Goal: Communication & Community: Answer question/provide support

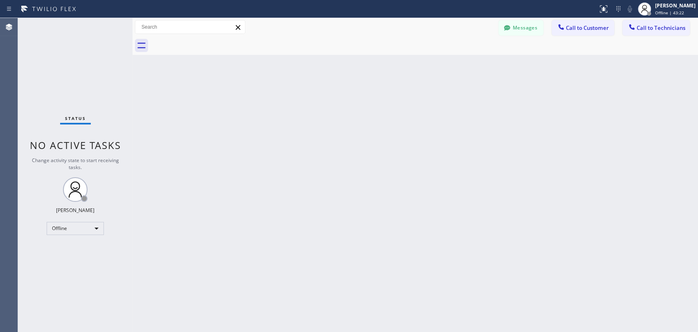
click at [83, 229] on div "Offline" at bounding box center [75, 228] width 57 height 13
click at [81, 247] on li "Available" at bounding box center [75, 249] width 56 height 10
click at [644, 22] on button "Call to Technicians" at bounding box center [655, 28] width 67 height 16
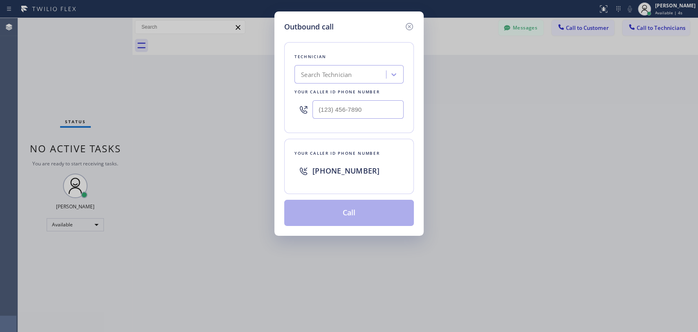
click at [352, 68] on div "Search Technician" at bounding box center [341, 74] width 89 height 14
type input "vadim"
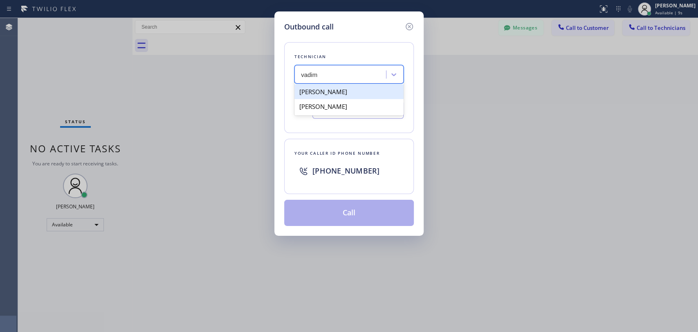
click at [340, 92] on div "Vadim Kartunov" at bounding box center [348, 91] width 109 height 15
type input "(818) 309-0098"
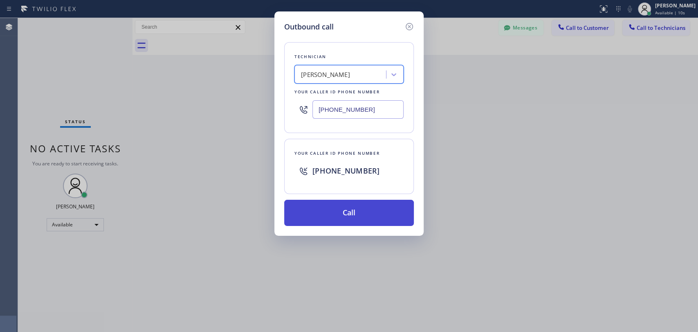
click at [371, 213] on button "Call" at bounding box center [349, 213] width 130 height 26
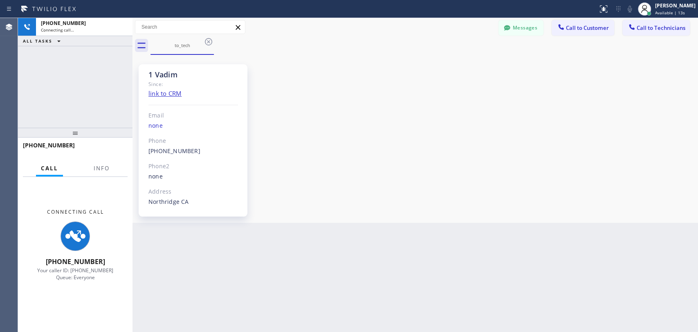
click at [22, 92] on div "+18183090098 Connecting call… ALL TASKS ALL TASKS ACTIVE TASKS TASKS IN WRAP UP" at bounding box center [75, 73] width 114 height 110
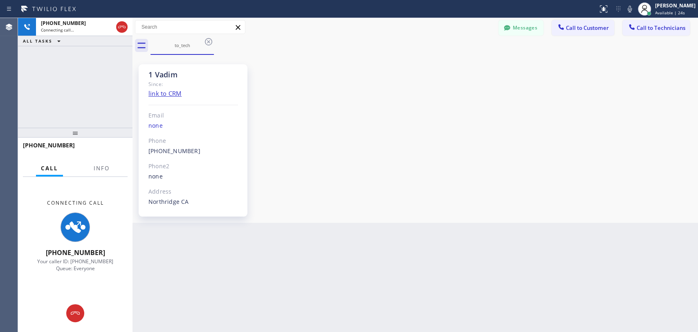
click at [12, 95] on div "Agent Desktop" at bounding box center [9, 175] width 18 height 314
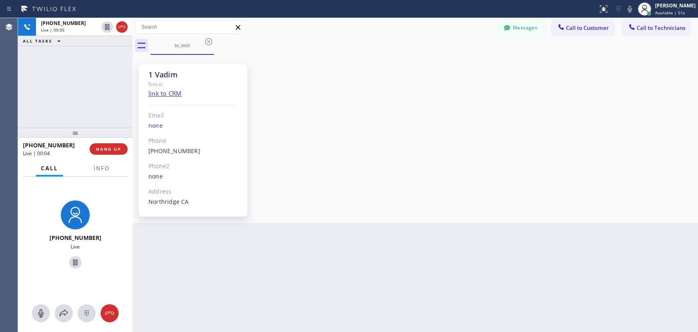
drag, startPoint x: 639, startPoint y: 148, endPoint x: 619, endPoint y: 149, distance: 20.0
click at [639, 148] on div "1 Vadim Since: link to CRM Email none Phone (818) 309-0098 Outbound call Techni…" at bounding box center [415, 139] width 561 height 164
click at [100, 148] on span "HANG UP" at bounding box center [108, 149] width 25 height 6
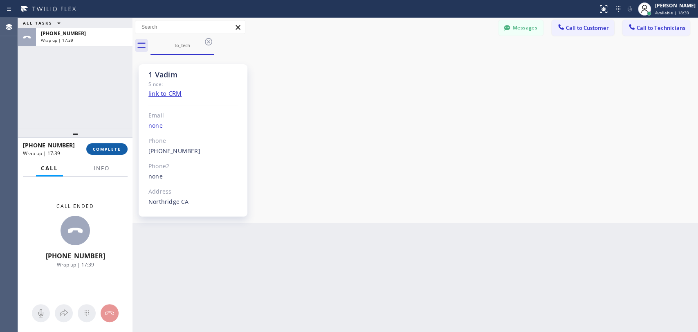
click at [109, 150] on span "COMPLETE" at bounding box center [107, 149] width 28 height 6
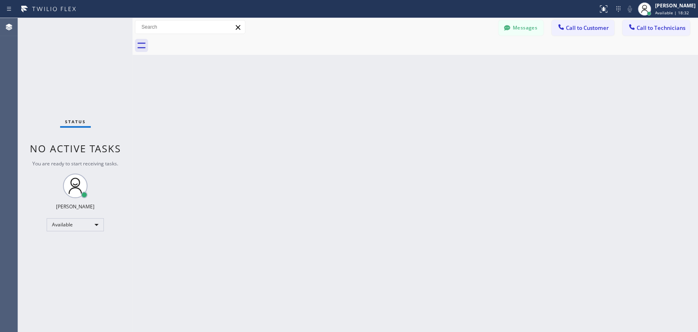
click at [639, 29] on span "Call to Technicians" at bounding box center [661, 27] width 49 height 7
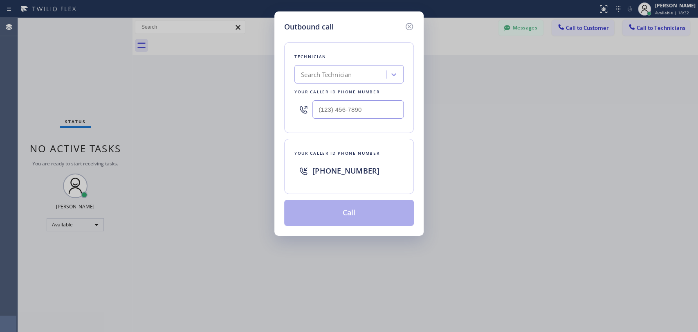
click at [331, 70] on div "Search Technician" at bounding box center [326, 74] width 51 height 9
type input "sevan"
click at [361, 88] on div "[PERSON_NAME]" at bounding box center [348, 91] width 109 height 15
type input "[PHONE_NUMBER]"
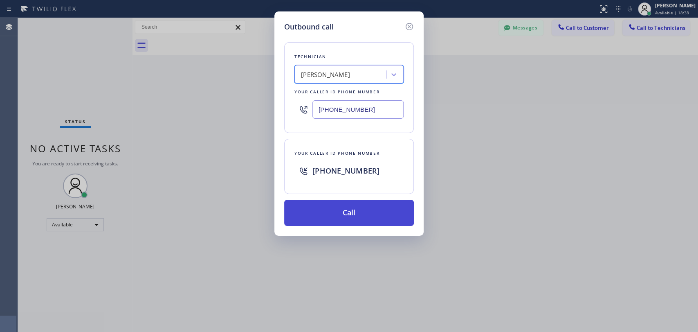
click at [340, 211] on button "Call" at bounding box center [349, 213] width 130 height 26
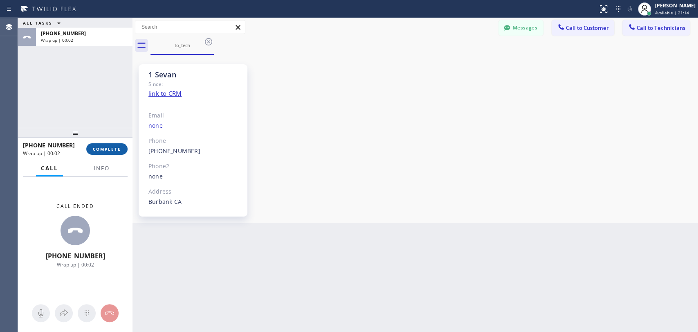
click at [100, 149] on span "COMPLETE" at bounding box center [107, 149] width 28 height 6
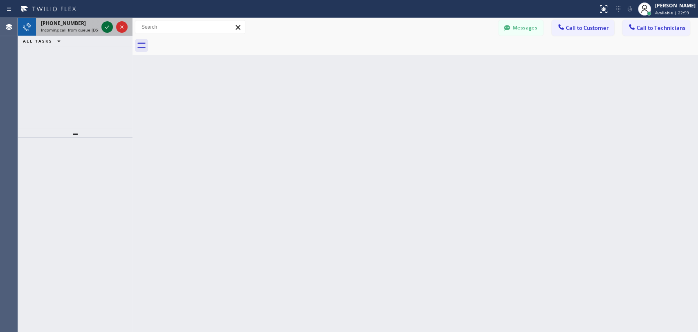
click at [103, 24] on icon at bounding box center [107, 27] width 10 height 10
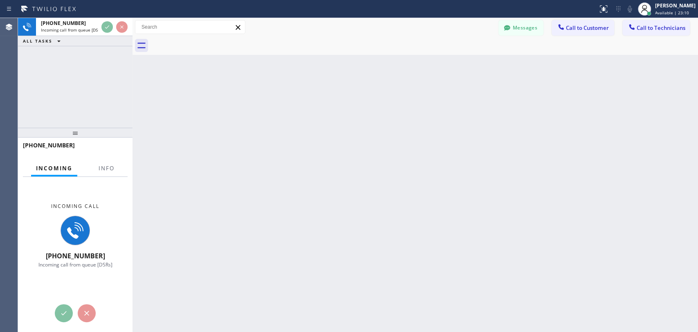
click at [8, 92] on div "Agent Desktop" at bounding box center [9, 175] width 18 height 314
click at [635, 25] on icon at bounding box center [632, 27] width 8 height 8
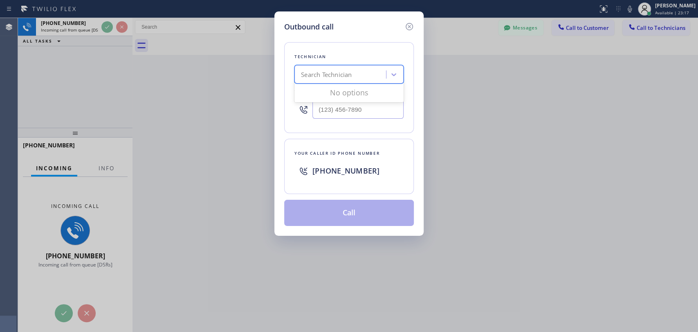
click at [343, 78] on div "Search Technician" at bounding box center [326, 74] width 51 height 9
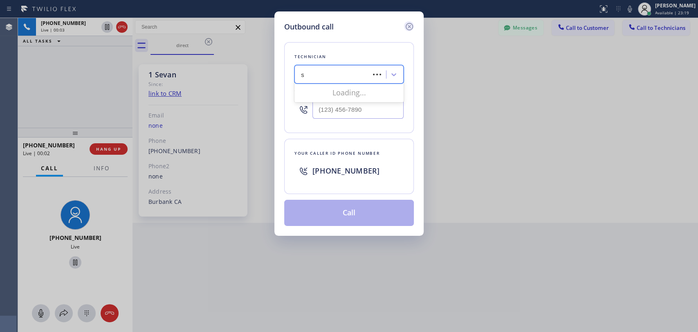
type input "s"
click at [404, 22] on icon at bounding box center [409, 27] width 10 height 10
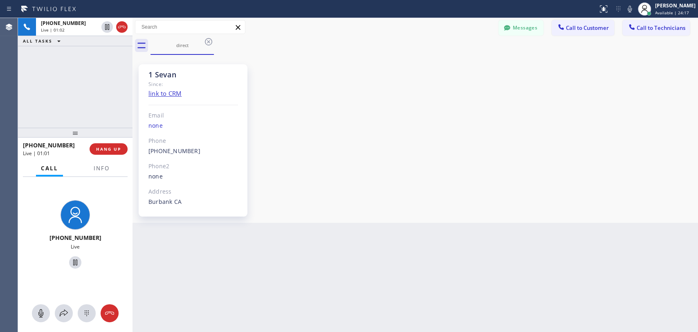
click at [637, 94] on div "1 Sevan Since: link to CRM Email none Phone (818) 480-0219 Outbound call Techni…" at bounding box center [415, 139] width 561 height 164
click at [105, 153] on button "HANG UP" at bounding box center [109, 148] width 38 height 11
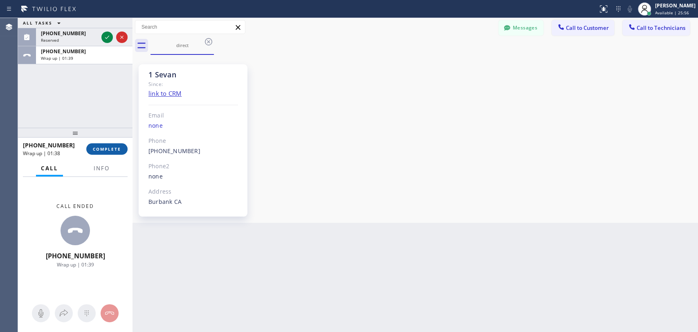
click at [117, 148] on span "COMPLETE" at bounding box center [107, 149] width 28 height 6
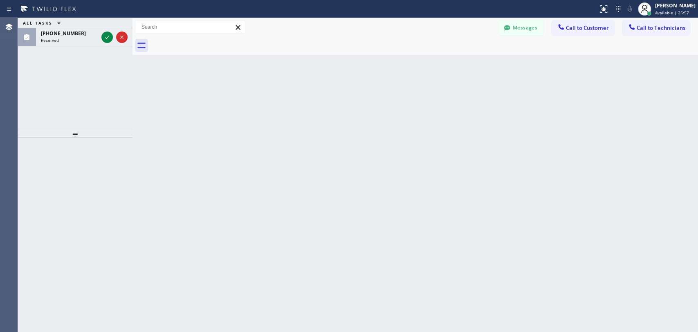
click at [78, 56] on div "ALL TASKS ALL TASKS ACTIVE TASKS TASKS IN WRAP UP (818) 309-0098 Reserved" at bounding box center [75, 73] width 114 height 110
click at [73, 28] on div "(818) 309-0098 Reserved" at bounding box center [68, 37] width 64 height 18
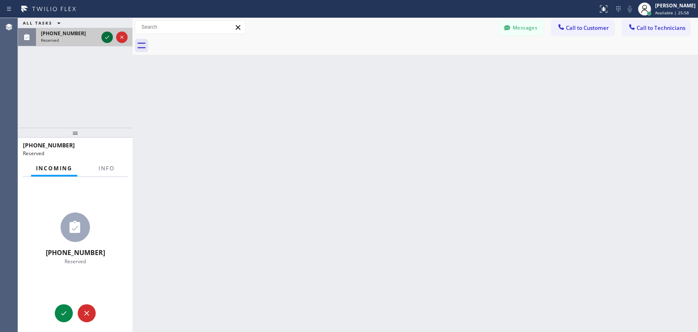
click at [105, 35] on icon at bounding box center [107, 37] width 10 height 10
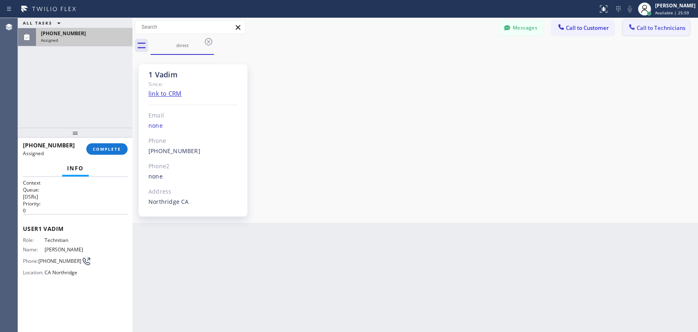
click at [643, 24] on span "Call to Technicians" at bounding box center [661, 27] width 49 height 7
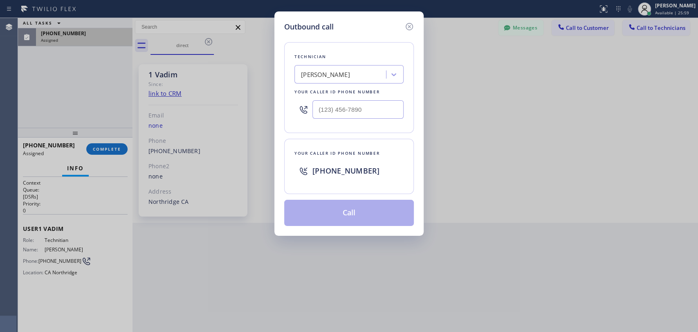
click at [371, 72] on div "[PERSON_NAME]" at bounding box center [341, 74] width 89 height 14
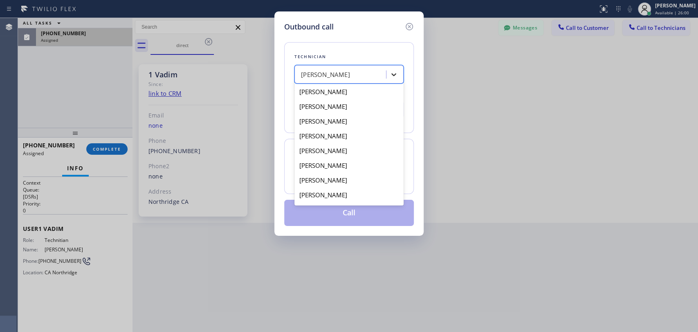
scroll to position [196, 0]
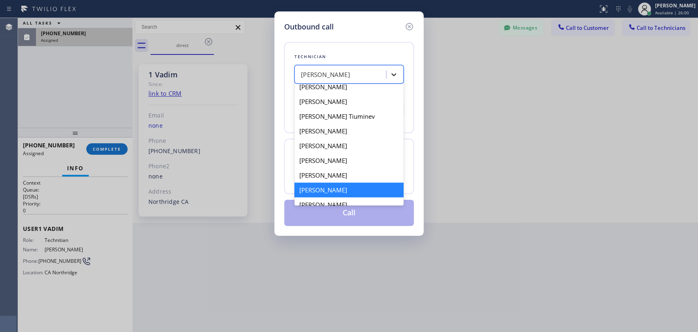
click at [392, 74] on icon at bounding box center [393, 74] width 5 height 3
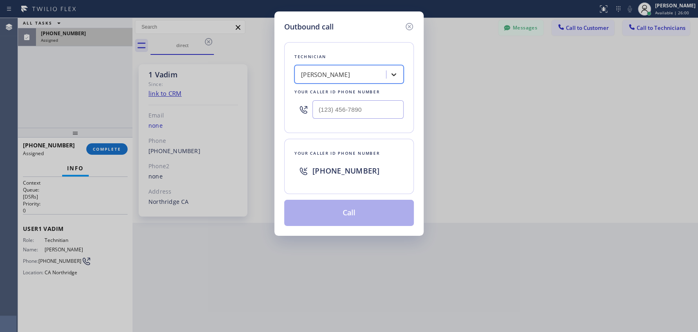
click at [389, 74] on div at bounding box center [393, 74] width 15 height 15
click at [312, 76] on input "мфвшь" at bounding box center [311, 74] width 21 height 7
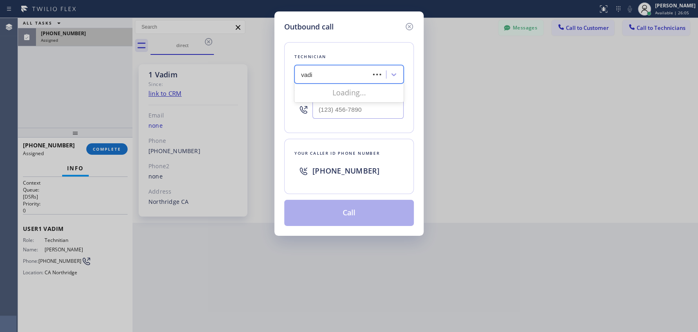
type input "vadim"
click at [345, 93] on div "Vadim Kartunov" at bounding box center [348, 91] width 109 height 15
type input "(818) 309-0098"
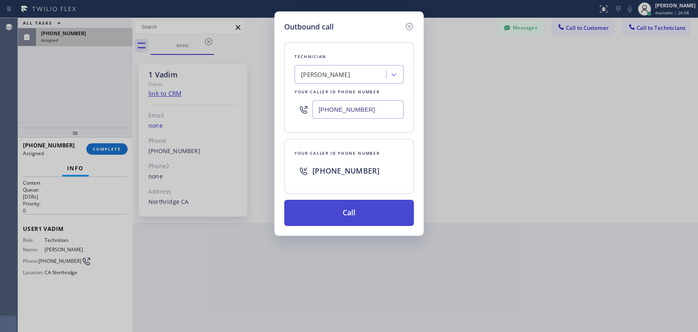
click at [347, 213] on button "Call" at bounding box center [349, 213] width 130 height 26
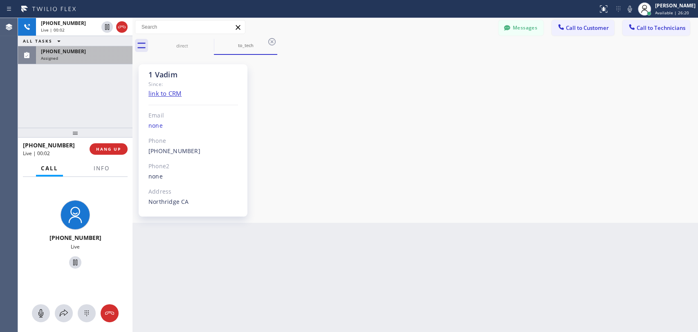
click at [617, 175] on div "1 Vadim Since: link to CRM Email none Phone (818) 309-0098 Outbound call Techni…" at bounding box center [415, 139] width 561 height 164
click at [87, 106] on div "+18183090098 Live | 05:53 ALL TASKS ALL TASKS ACTIVE TASKS TASKS IN WRAP UP (81…" at bounding box center [75, 73] width 114 height 110
click at [114, 151] on span "HANG UP" at bounding box center [108, 149] width 25 height 6
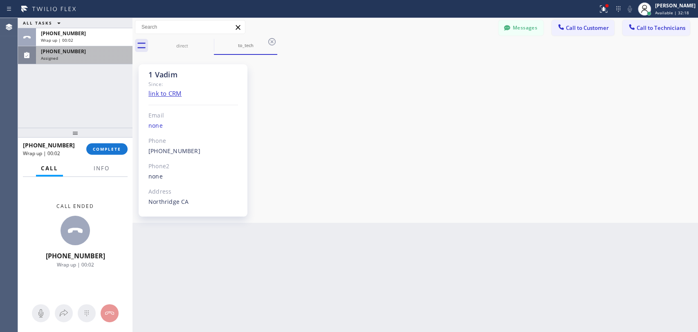
click at [72, 60] on div "(818) 309-0098 Assigned" at bounding box center [82, 55] width 93 height 18
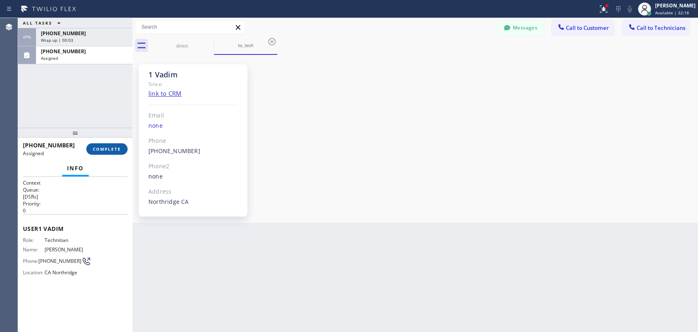
click at [117, 150] on span "COMPLETE" at bounding box center [107, 149] width 28 height 6
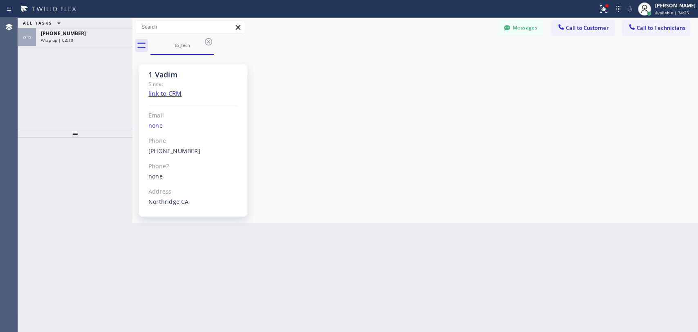
drag, startPoint x: 616, startPoint y: 129, endPoint x: 611, endPoint y: 122, distance: 8.3
click at [616, 129] on div "1 Vadim Since: link to CRM Email none Phone (818) 309-0098 Outbound call Techni…" at bounding box center [415, 139] width 561 height 164
click at [102, 42] on div "Wrap up | 02:11" at bounding box center [84, 40] width 87 height 6
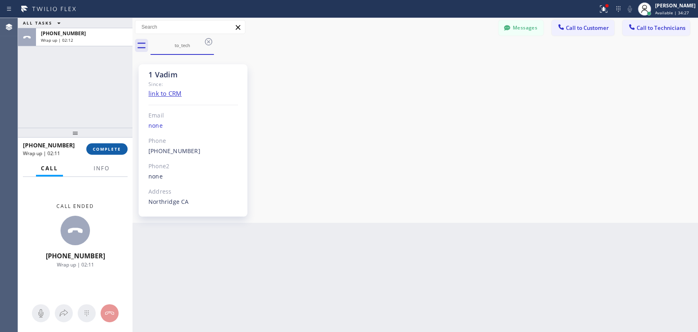
drag, startPoint x: 109, startPoint y: 148, endPoint x: 115, endPoint y: 148, distance: 6.1
click at [109, 148] on span "COMPLETE" at bounding box center [107, 149] width 28 height 6
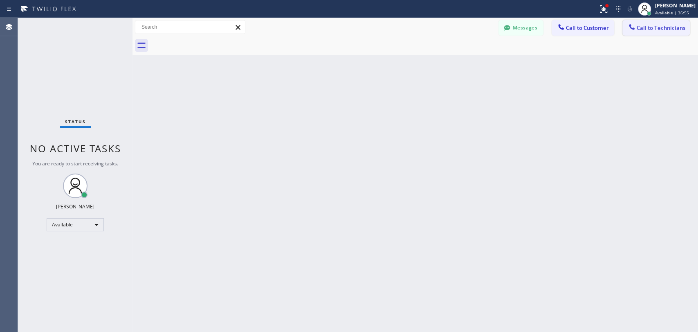
click at [625, 27] on button "Call to Technicians" at bounding box center [655, 28] width 67 height 16
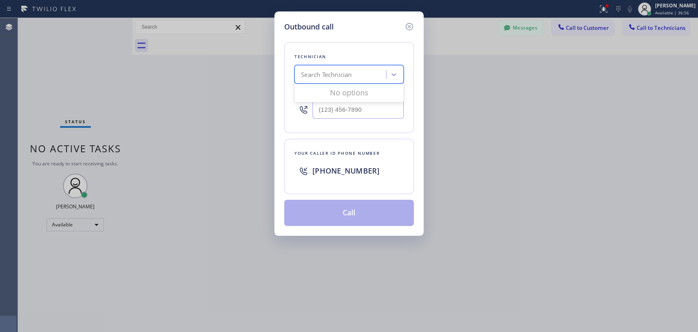
click at [315, 76] on div "Search Technician" at bounding box center [326, 74] width 51 height 9
type input "c"
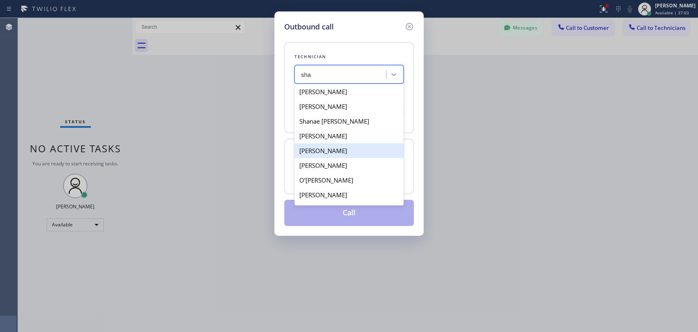
type input "shah"
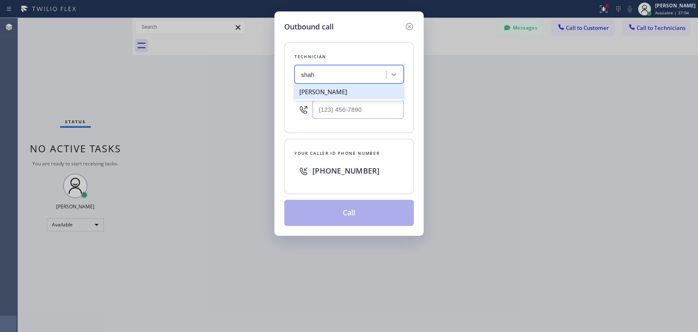
click at [351, 92] on div "Shahpoor Ariyaee" at bounding box center [348, 91] width 109 height 15
type input "(818) 588-0896"
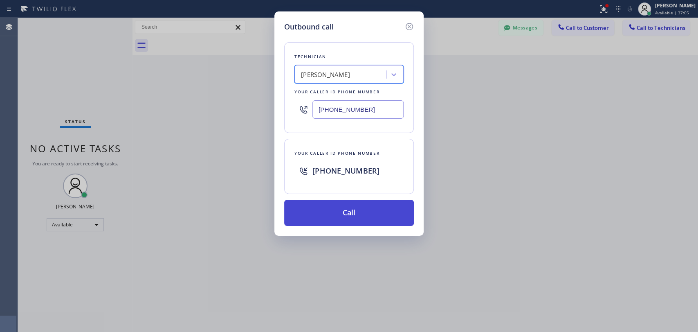
click at [351, 206] on button "Call" at bounding box center [349, 213] width 130 height 26
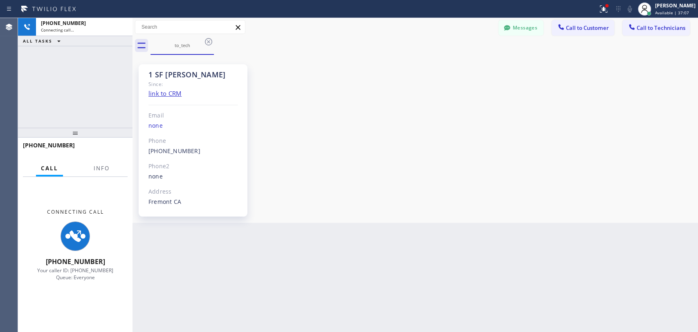
scroll to position [101, 0]
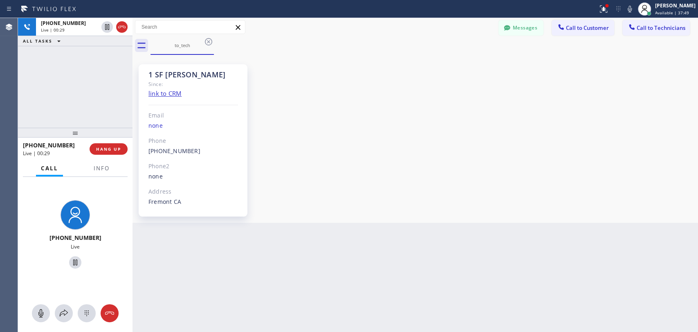
click at [590, 68] on div "1 SF Shahpoor Since: link to CRM Email none Phone (818) 588-0896 Outbound call …" at bounding box center [415, 139] width 561 height 164
click at [91, 74] on div "+18185880896 Live | 02:51 ALL TASKS ALL TASKS ACTIVE TASKS TASKS IN WRAP UP" at bounding box center [75, 73] width 114 height 110
click at [120, 150] on span "HANG UP" at bounding box center [108, 149] width 25 height 6
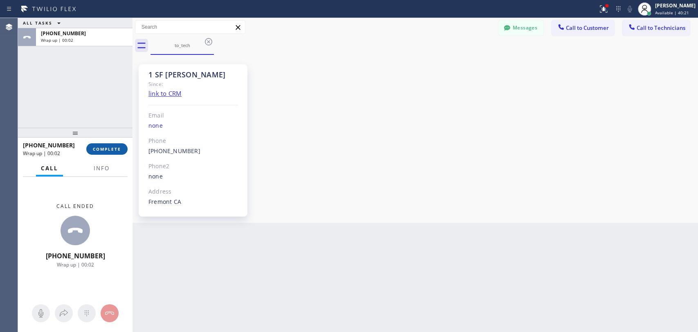
drag, startPoint x: 104, startPoint y: 146, endPoint x: 109, endPoint y: 148, distance: 5.9
click at [104, 146] on button "COMPLETE" at bounding box center [106, 148] width 41 height 11
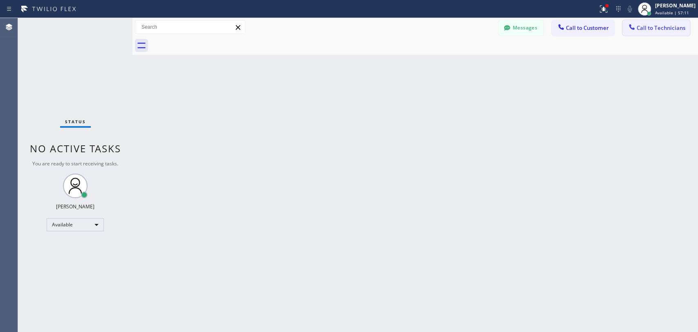
click at [650, 27] on span "Call to Technicians" at bounding box center [661, 27] width 49 height 7
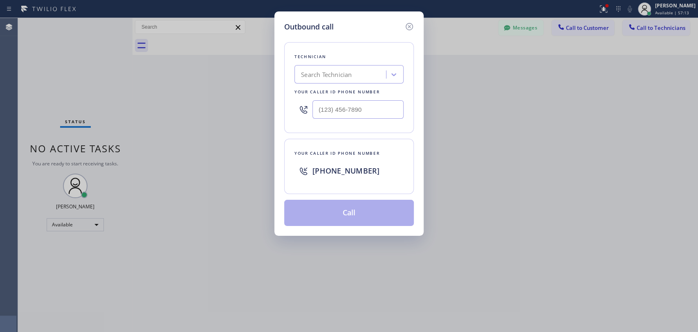
click at [363, 68] on div "Search Technician" at bounding box center [341, 74] width 89 height 14
type input "serg"
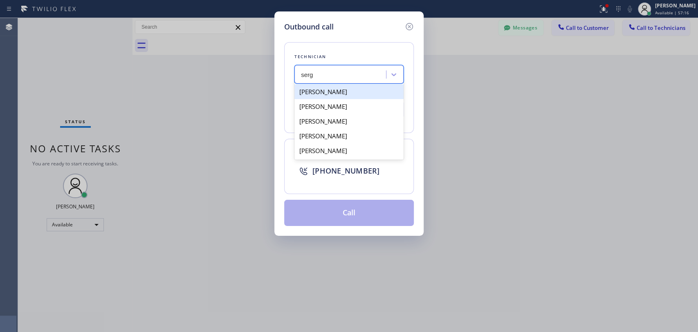
click at [340, 89] on div "[PERSON_NAME]" at bounding box center [348, 91] width 109 height 15
type input "(323) 304-1325"
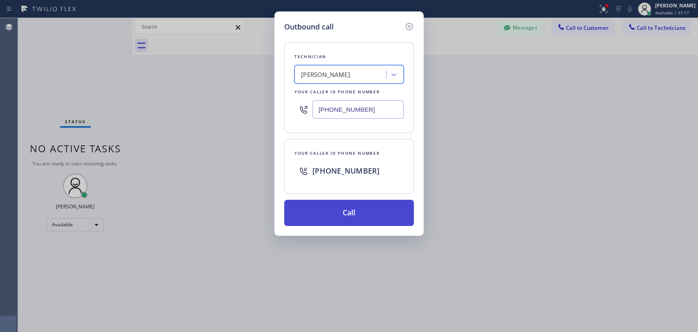
click at [380, 212] on button "Call" at bounding box center [349, 213] width 130 height 26
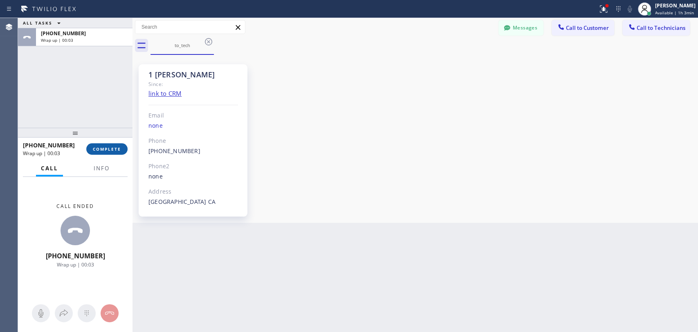
click at [109, 145] on button "COMPLETE" at bounding box center [106, 148] width 41 height 11
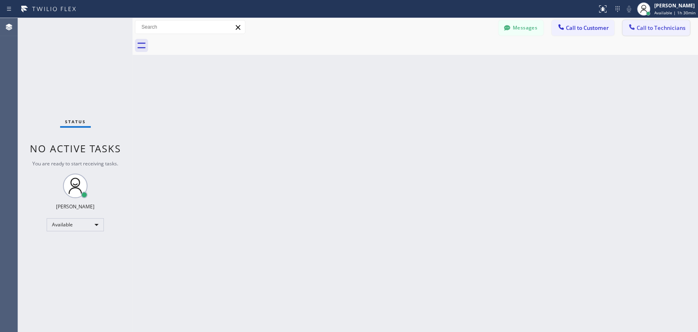
click at [664, 27] on span "Call to Technicians" at bounding box center [661, 27] width 49 height 7
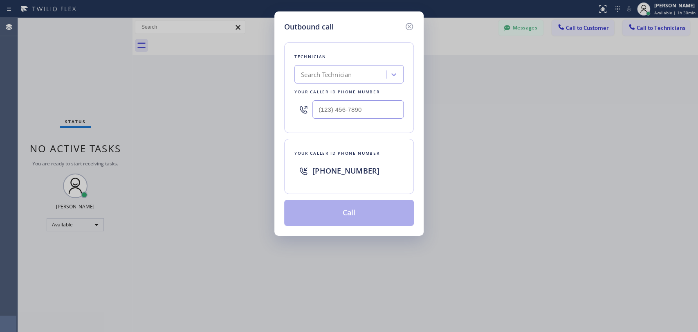
click at [337, 75] on div "Search Technician" at bounding box center [326, 74] width 51 height 9
type input "[PERSON_NAME]"
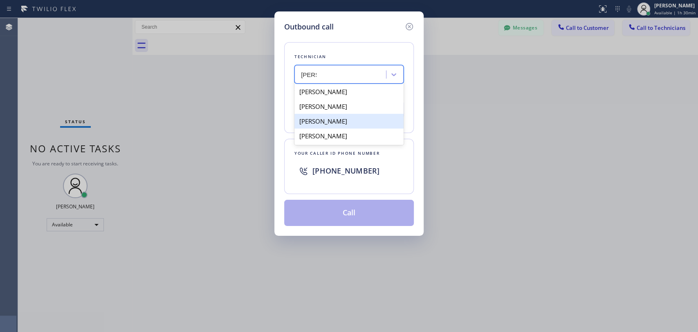
click at [369, 122] on div "[PERSON_NAME]" at bounding box center [348, 121] width 109 height 15
type input "[PHONE_NUMBER]"
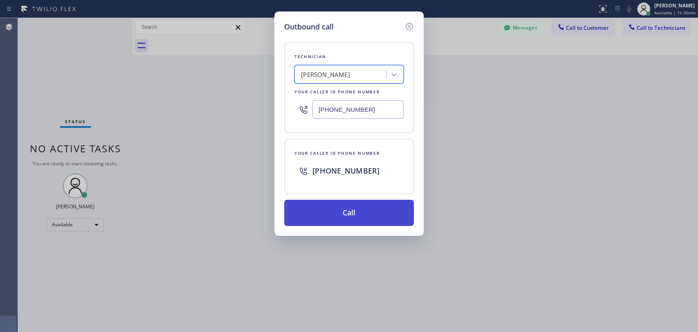
click at [380, 218] on button "Call" at bounding box center [349, 213] width 130 height 26
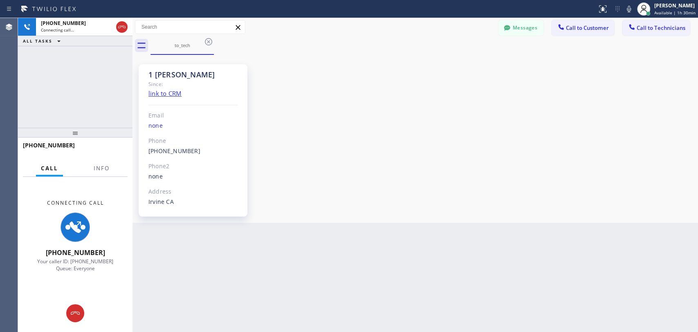
scroll to position [4386, 0]
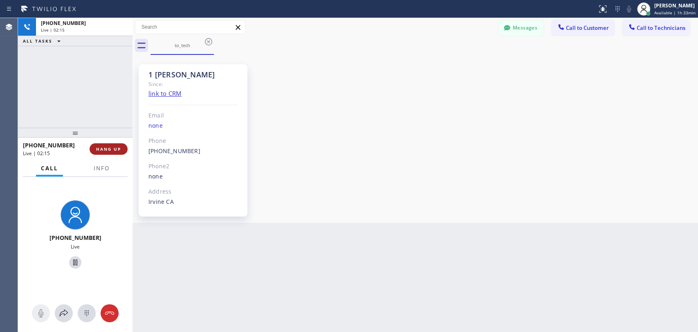
click at [101, 147] on span "HANG UP" at bounding box center [108, 149] width 25 height 6
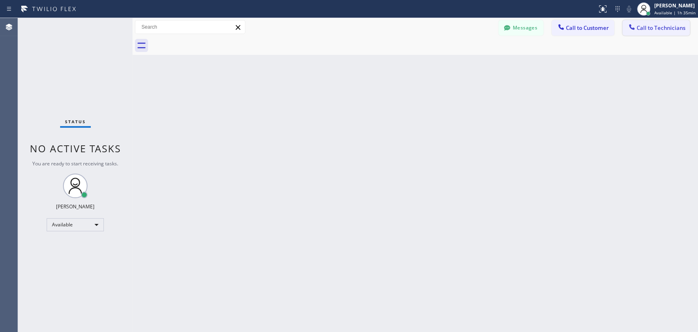
click at [647, 30] on span "Call to Technicians" at bounding box center [661, 27] width 49 height 7
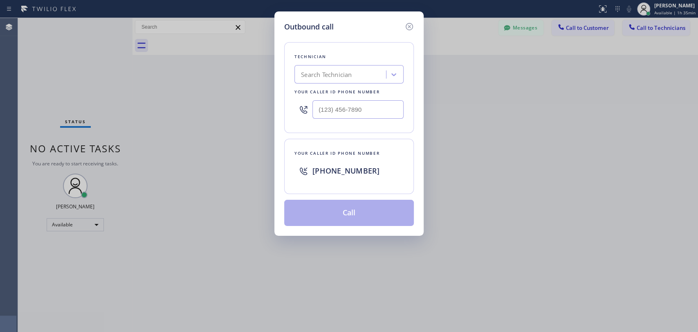
click at [335, 73] on div "Search Technician" at bounding box center [326, 74] width 51 height 9
type input "seva"
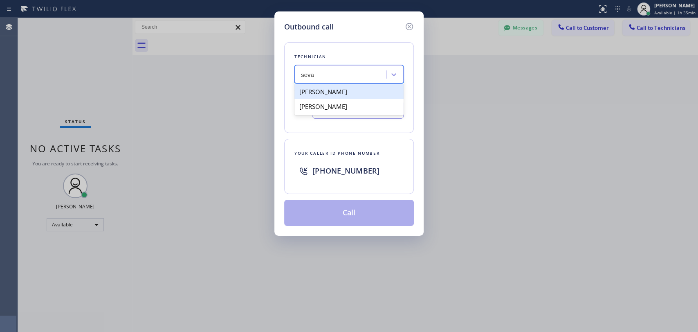
click at [336, 92] on div "[PERSON_NAME]" at bounding box center [348, 91] width 109 height 15
type input "[PHONE_NUMBER]"
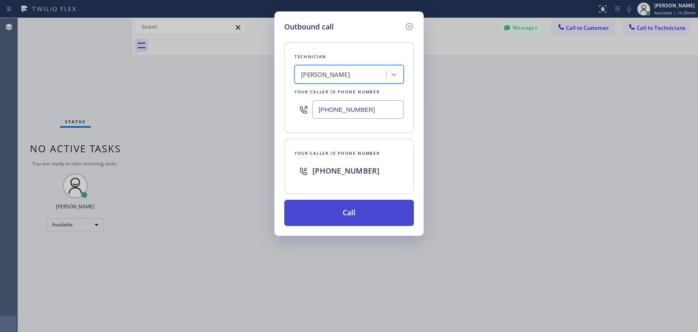
click at [379, 213] on button "Call" at bounding box center [349, 213] width 130 height 26
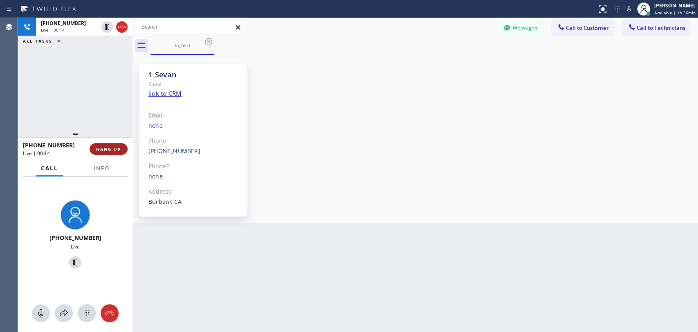
click at [115, 154] on button "HANG UP" at bounding box center [109, 148] width 38 height 11
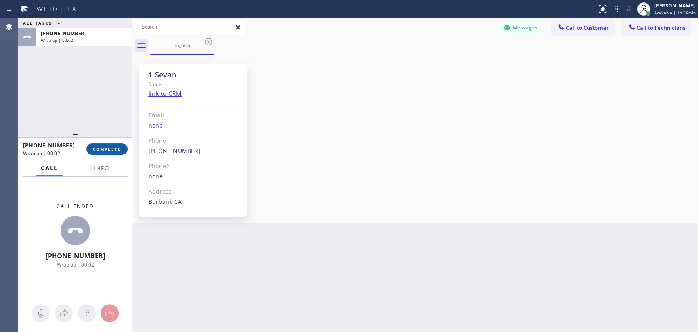
click at [113, 148] on span "COMPLETE" at bounding box center [107, 149] width 28 height 6
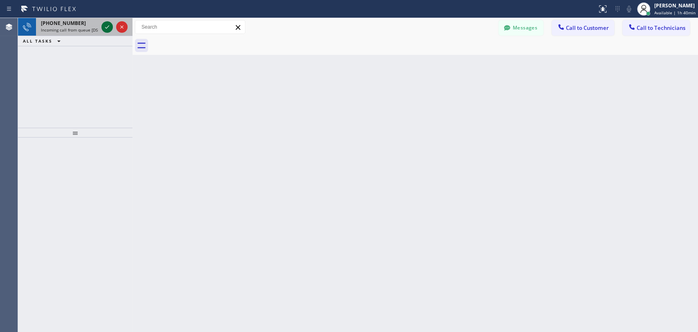
click at [106, 25] on icon at bounding box center [107, 27] width 10 height 10
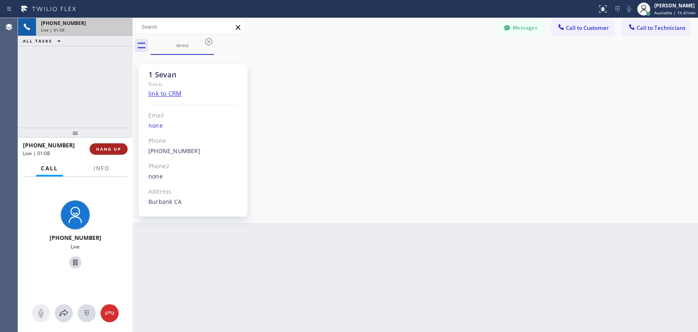
click at [114, 147] on span "HANG UP" at bounding box center [108, 149] width 25 height 6
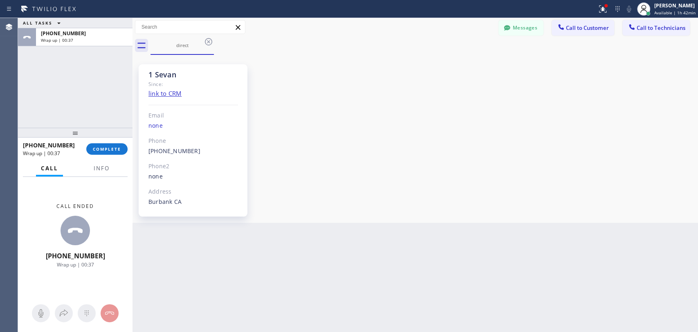
click at [646, 178] on div "1 Sevan Since: link to CRM Email none Phone [PHONE_NUMBER] Outbound call Techni…" at bounding box center [415, 139] width 561 height 164
drag, startPoint x: 196, startPoint y: 154, endPoint x: 145, endPoint y: 155, distance: 51.1
click at [145, 155] on div "1 Sevan Since: link to CRM Email none Phone [PHONE_NUMBER] Outbound call Techni…" at bounding box center [193, 140] width 109 height 152
copy link "[PHONE_NUMBER]"
click at [110, 150] on span "COMPLETE" at bounding box center [107, 149] width 28 height 6
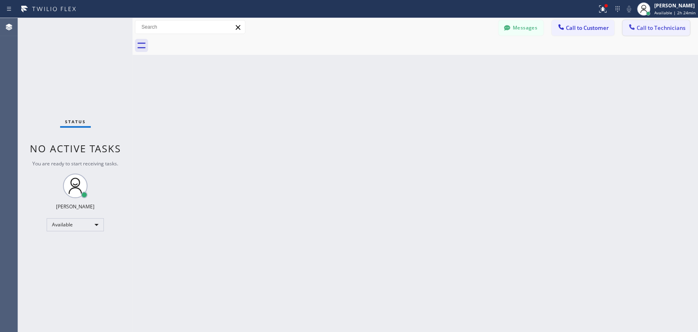
click at [660, 27] on span "Call to Technicians" at bounding box center [661, 27] width 49 height 7
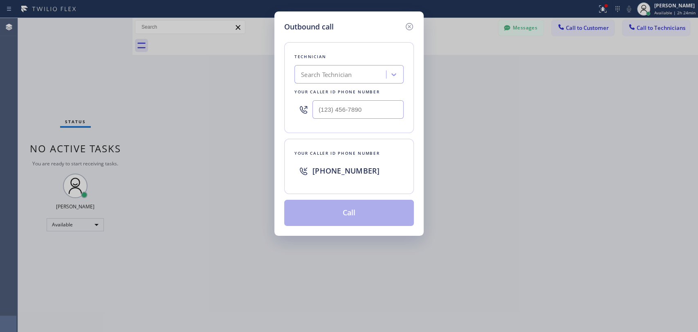
click at [317, 74] on div "Search Technician" at bounding box center [326, 74] width 51 height 9
type input "sevan"
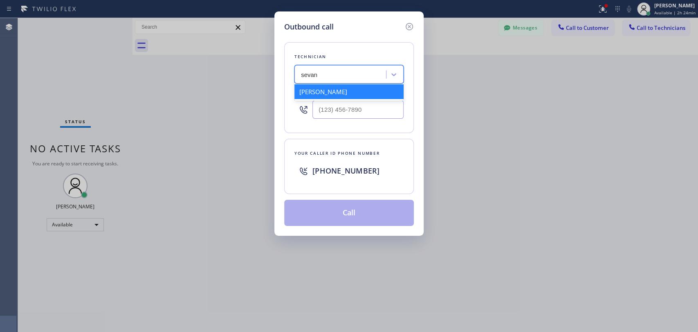
click at [336, 91] on div "[PERSON_NAME]" at bounding box center [348, 91] width 109 height 15
type input "[PHONE_NUMBER]"
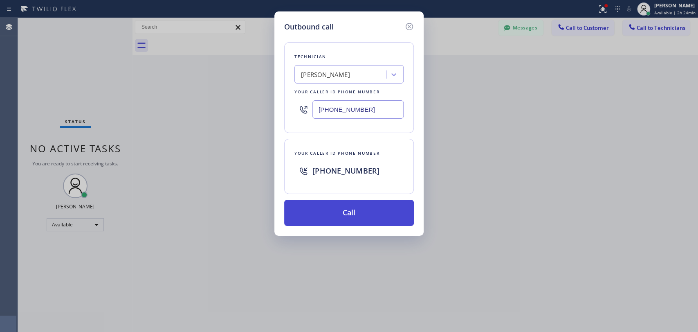
click at [350, 213] on button "Call" at bounding box center [349, 213] width 130 height 26
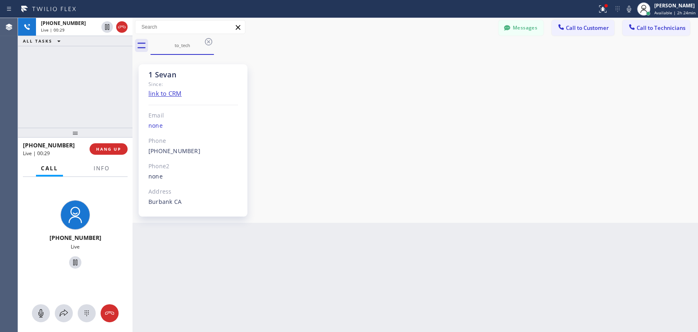
click at [117, 118] on div "[PHONE_NUMBER] Live | 00:29 ALL TASKS ALL TASKS ACTIVE TASKS TASKS IN WRAP UP" at bounding box center [75, 73] width 114 height 110
click at [119, 150] on span "HANG UP" at bounding box center [108, 149] width 25 height 6
click at [118, 150] on span "HANG UP" at bounding box center [108, 149] width 25 height 6
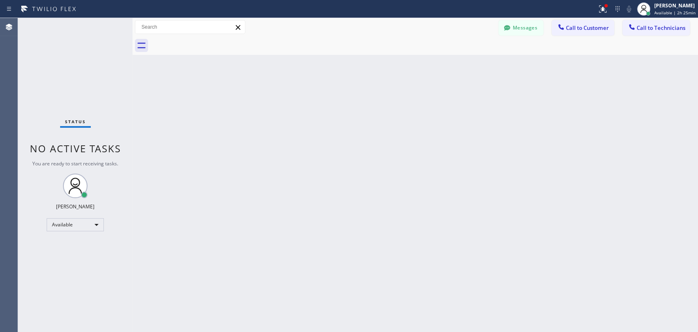
click at [648, 134] on div "Back to Dashboard Change Sender ID Customers Technicians DD [PERSON_NAME] [DATE…" at bounding box center [414, 175] width 565 height 314
click at [59, 218] on div "Available" at bounding box center [75, 224] width 57 height 13
click at [77, 232] on li "Offline" at bounding box center [75, 235] width 56 height 10
click at [672, 11] on div "Offline | 2s" at bounding box center [675, 13] width 40 height 6
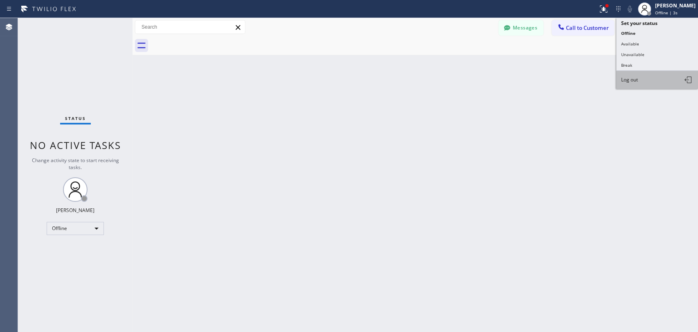
click at [625, 81] on span "Log out" at bounding box center [629, 79] width 17 height 7
